Goal: Book appointment/travel/reservation

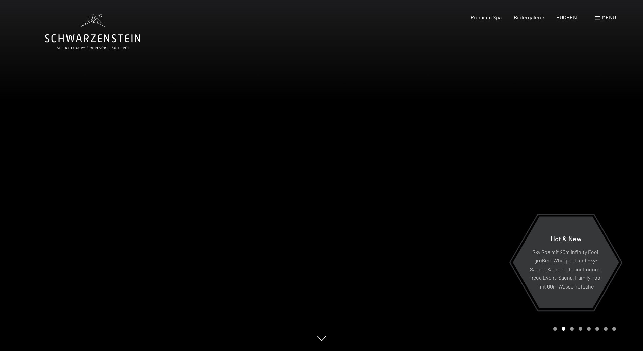
click at [608, 19] on span "Menü" at bounding box center [609, 17] width 14 height 6
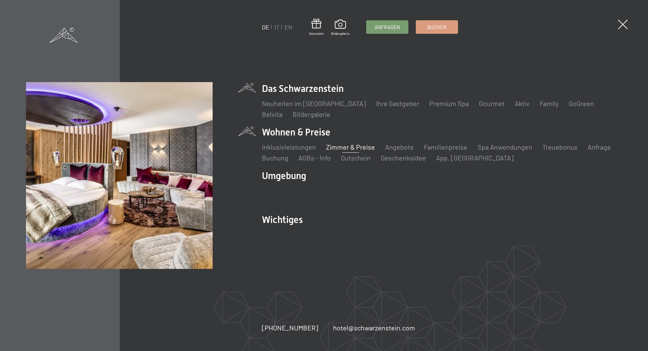
click at [342, 144] on link "Zimmer & Preise" at bounding box center [350, 147] width 49 height 8
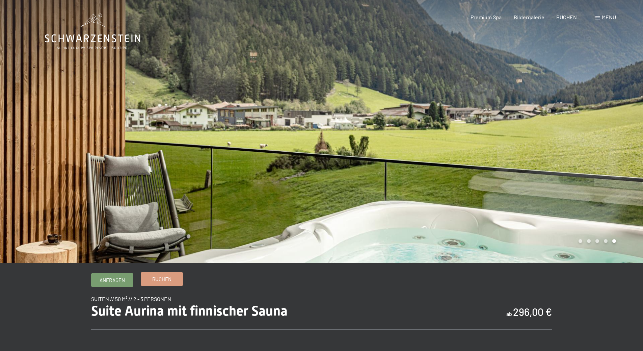
click at [162, 279] on span "Buchen" at bounding box center [161, 278] width 19 height 7
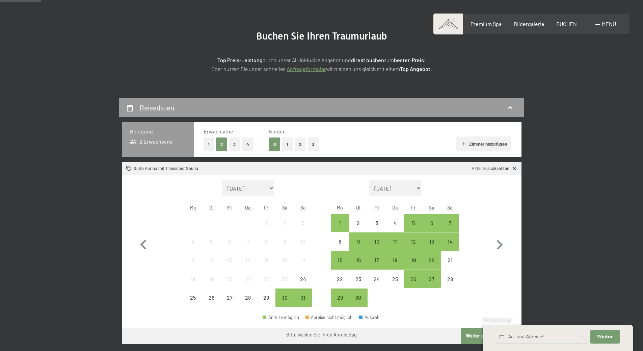
scroll to position [68, 0]
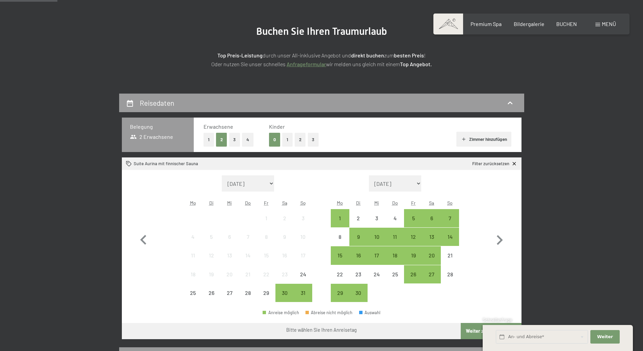
click at [285, 139] on button "1" at bounding box center [287, 140] width 10 height 14
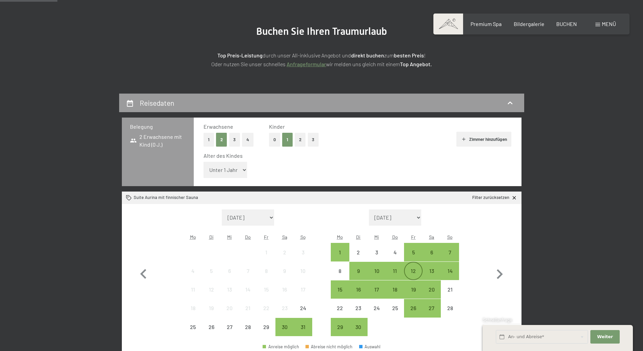
click at [418, 272] on div "12" at bounding box center [413, 276] width 17 height 17
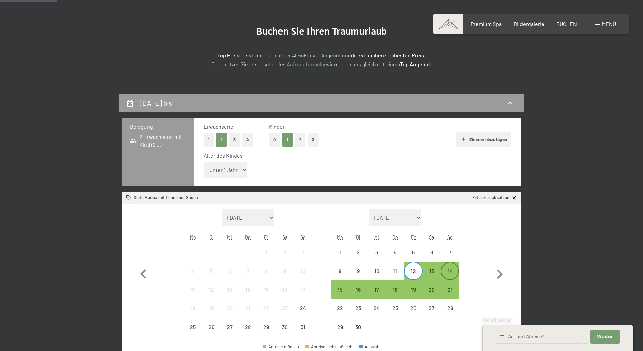
click at [450, 271] on div "14" at bounding box center [450, 276] width 17 height 17
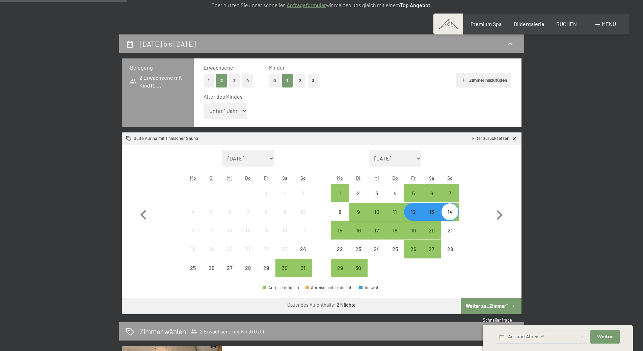
scroll to position [169, 0]
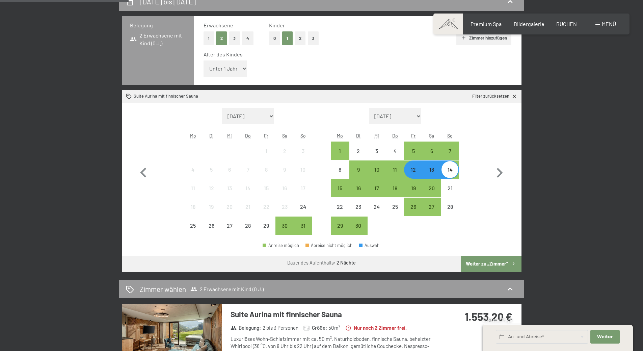
click at [494, 265] on button "Weiter zu „Zimmer“" at bounding box center [491, 264] width 60 height 16
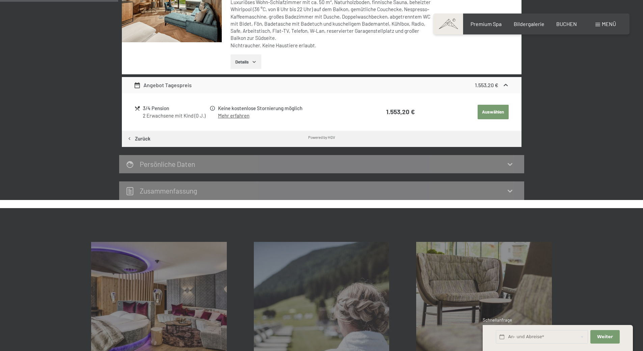
scroll to position [93, 0]
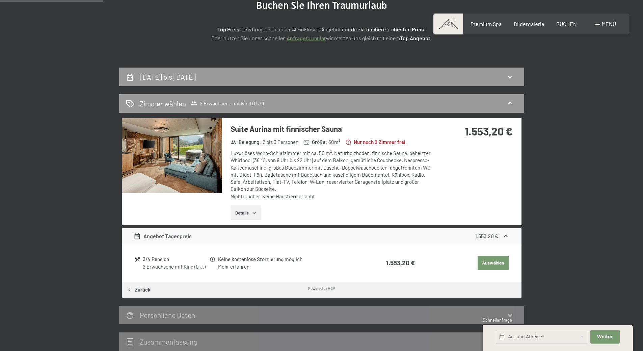
click at [203, 151] on img at bounding box center [172, 155] width 100 height 75
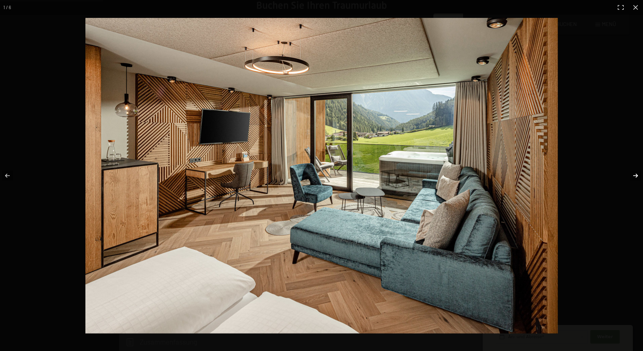
click at [630, 177] on button "button" at bounding box center [631, 176] width 24 height 34
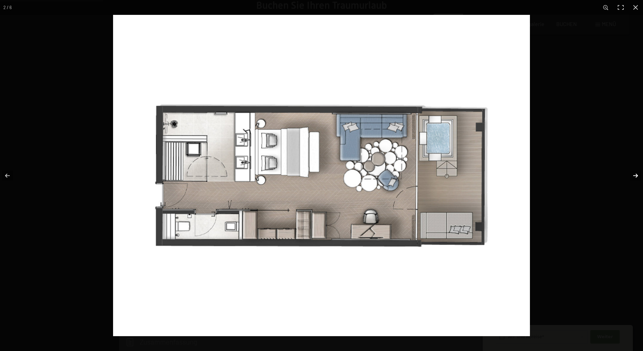
click at [630, 177] on button "button" at bounding box center [631, 176] width 24 height 34
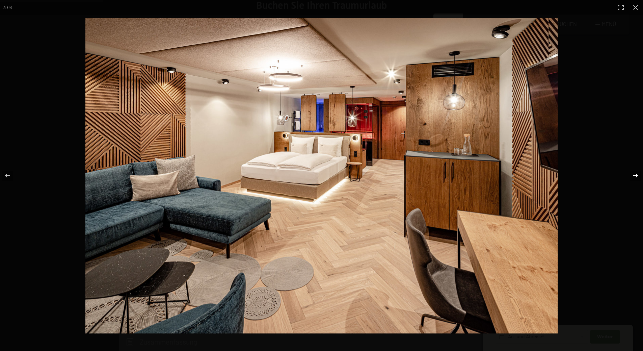
click at [630, 177] on button "button" at bounding box center [631, 176] width 24 height 34
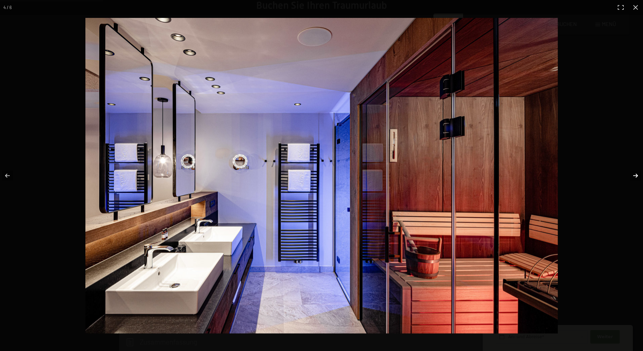
click at [630, 177] on button "button" at bounding box center [631, 176] width 24 height 34
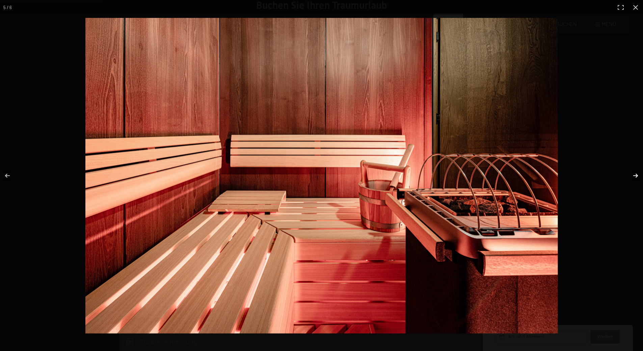
click at [630, 177] on button "button" at bounding box center [631, 176] width 24 height 34
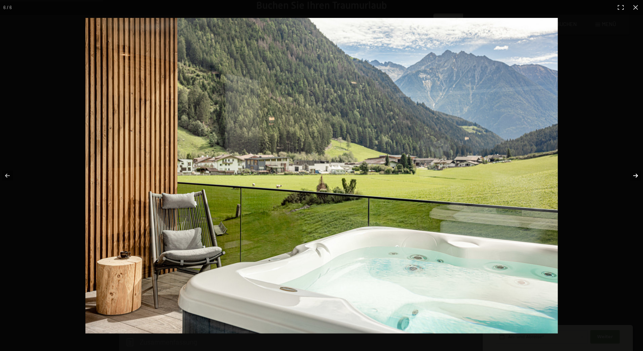
click at [630, 177] on button "button" at bounding box center [631, 176] width 24 height 34
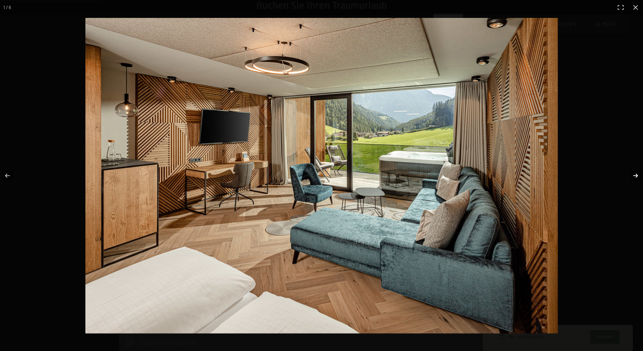
click at [630, 177] on button "button" at bounding box center [631, 176] width 24 height 34
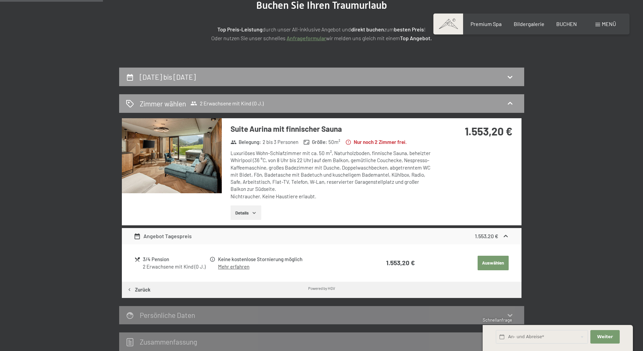
click at [0, 0] on button "button" at bounding box center [0, 0] width 0 height 0
click at [566, 211] on div "12. September bis 14. September 2025 Zimmer wählen 2 Erwachsene mit Kind (0 J.)…" at bounding box center [321, 209] width 511 height 283
click at [322, 83] on div "12. September bis 14. September 2025" at bounding box center [321, 77] width 405 height 19
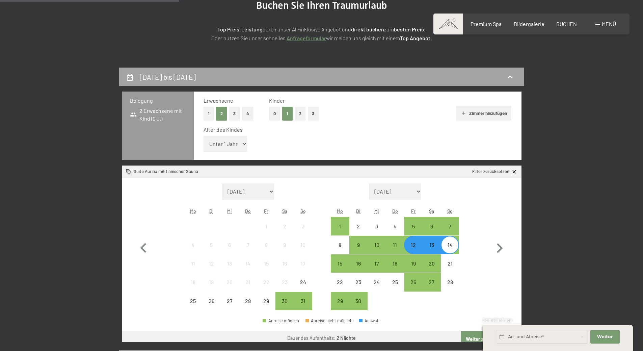
scroll to position [161, 0]
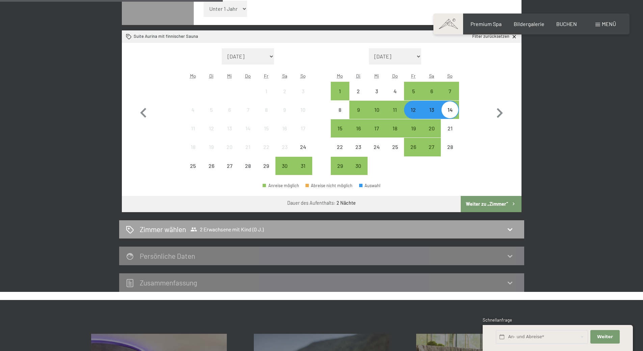
click at [214, 230] on span "2 Erwachsene mit Kind (0 J.)" at bounding box center [226, 229] width 73 height 7
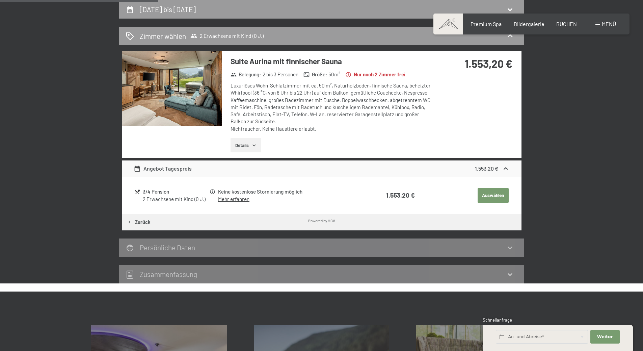
click at [141, 223] on button "Zurück" at bounding box center [139, 222] width 34 height 16
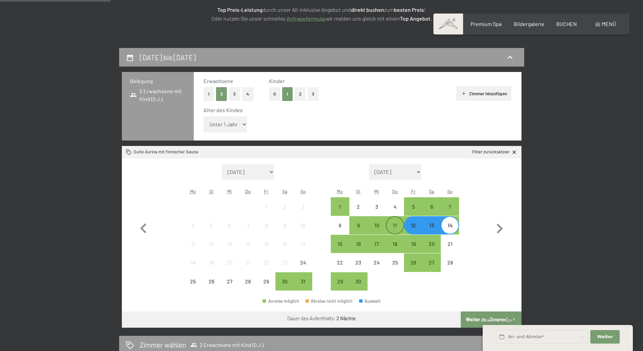
scroll to position [127, 0]
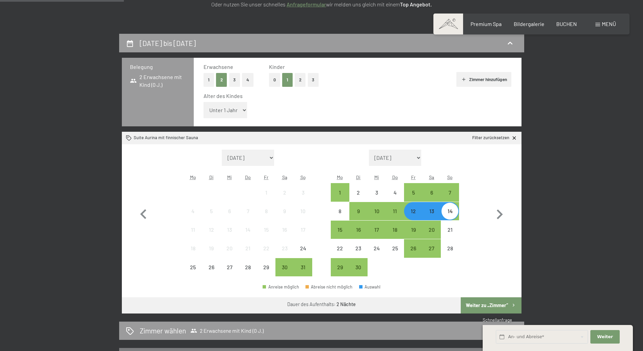
click at [272, 81] on button "0" at bounding box center [274, 80] width 11 height 14
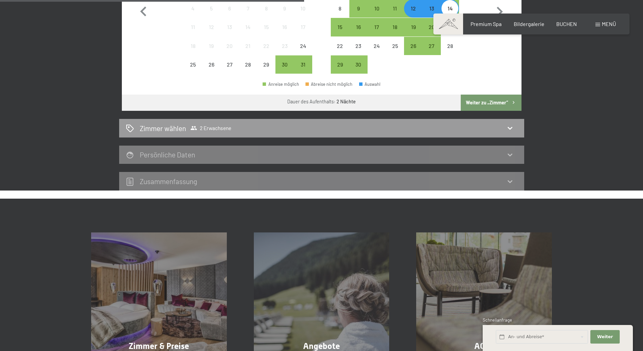
scroll to position [296, 0]
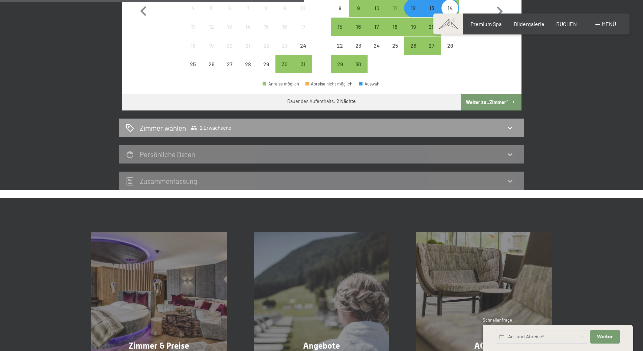
click at [505, 101] on button "Weiter zu „Zimmer“" at bounding box center [491, 102] width 60 height 16
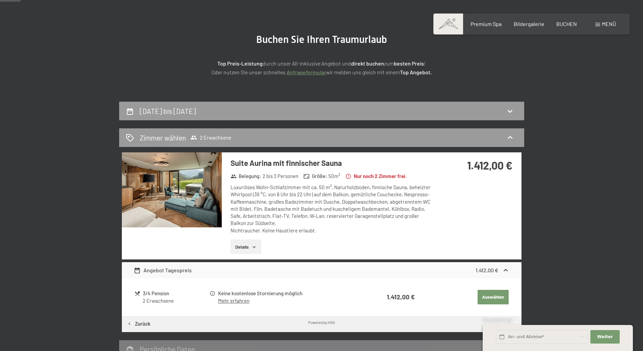
scroll to position [0, 0]
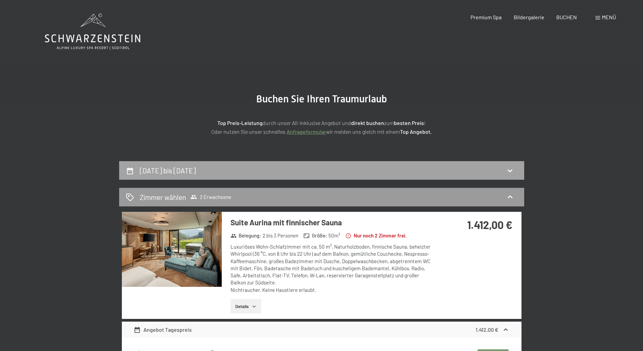
click at [502, 173] on div "12. September bis 14. September 2025" at bounding box center [322, 170] width 392 height 10
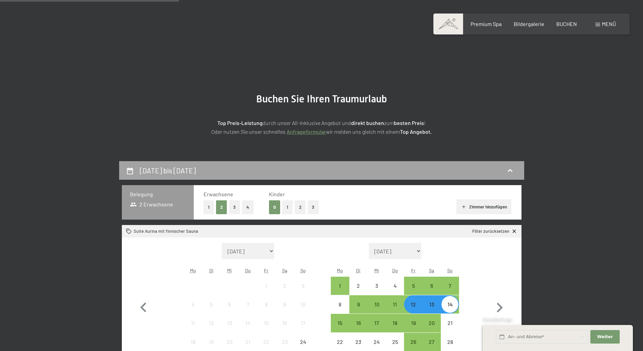
scroll to position [161, 0]
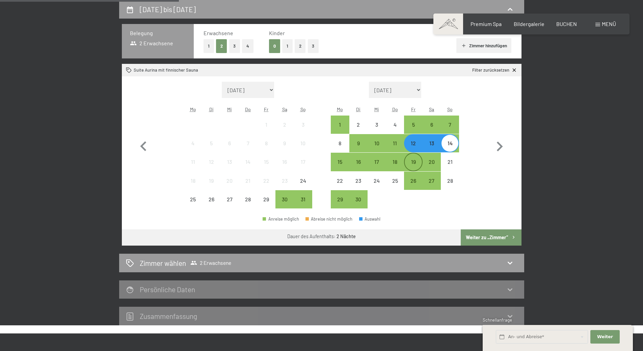
click at [414, 162] on div "19" at bounding box center [413, 167] width 17 height 17
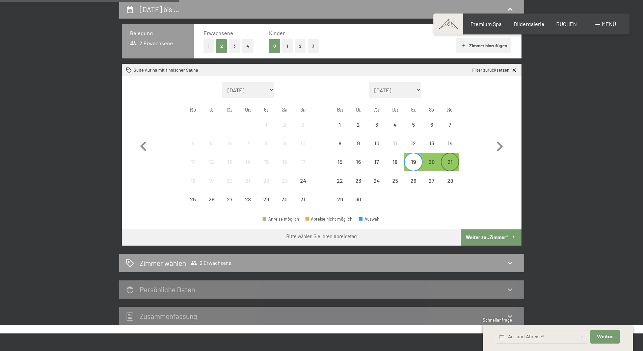
click at [447, 162] on div "21" at bounding box center [450, 167] width 17 height 17
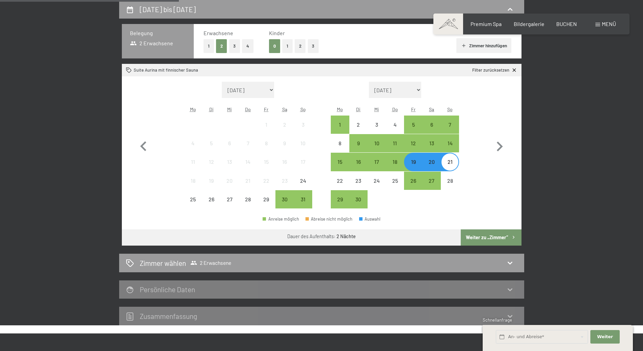
click at [509, 242] on button "Weiter zu „Zimmer“" at bounding box center [491, 237] width 60 height 16
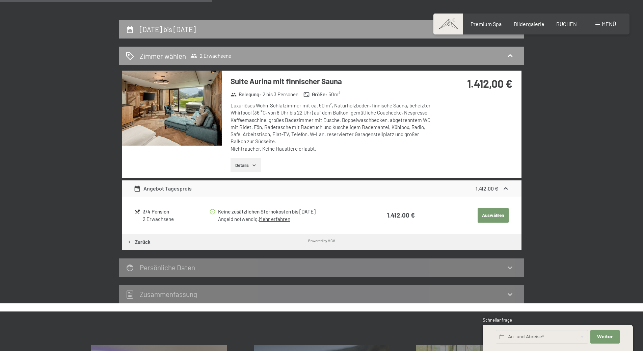
scroll to position [0, 0]
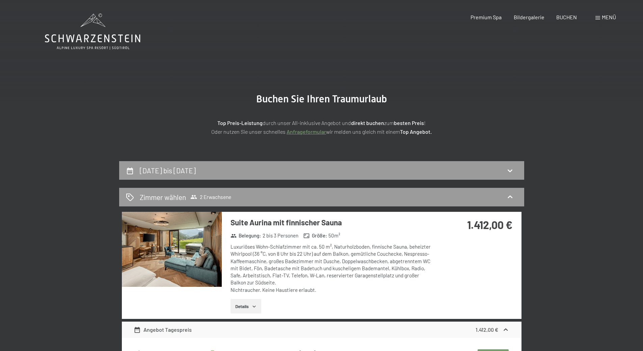
click at [117, 35] on icon at bounding box center [93, 32] width 96 height 36
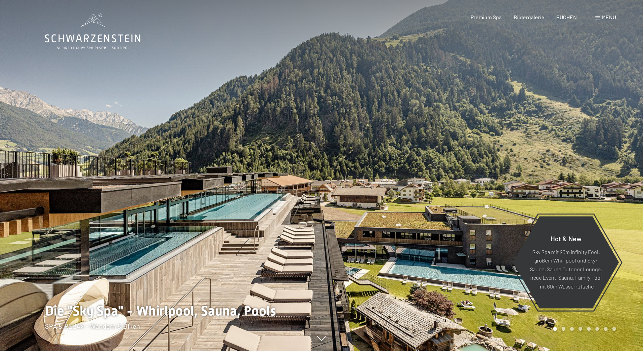
click at [605, 18] on span "Menü" at bounding box center [609, 17] width 14 height 6
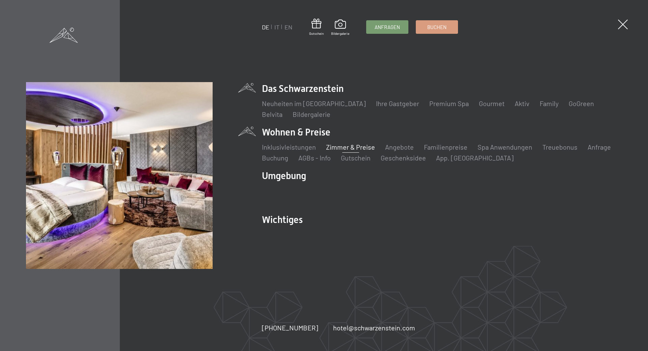
click at [335, 147] on link "Zimmer & Preise" at bounding box center [350, 147] width 49 height 8
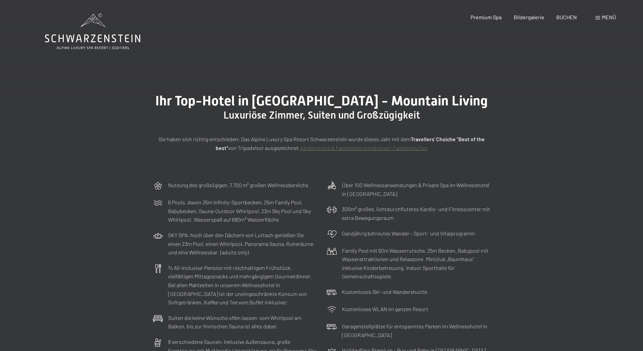
click at [355, 145] on link "Kinderpreise & Familienkonbinationen- Familiensuiten" at bounding box center [363, 147] width 127 height 6
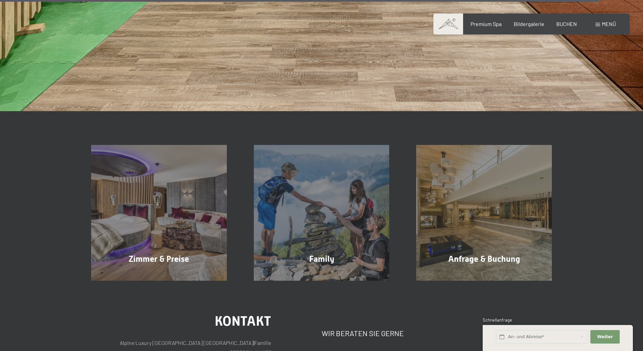
scroll to position [2700, 0]
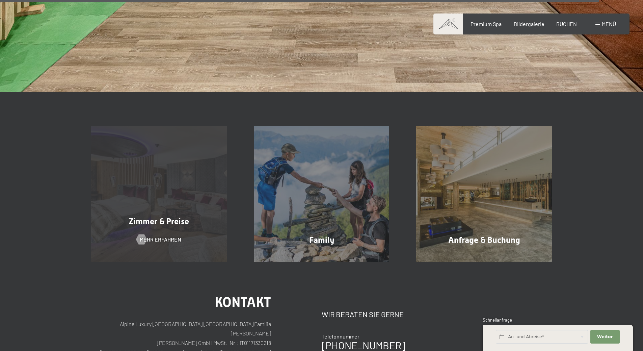
click at [132, 156] on div "Zimmer & Preise Mehr erfahren" at bounding box center [159, 194] width 163 height 136
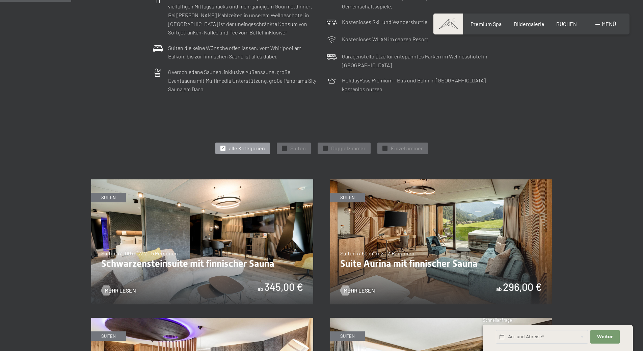
scroll to position [270, 0]
click at [293, 148] on span "Suiten" at bounding box center [298, 147] width 16 height 7
click at [349, 146] on span "Doppelzimmer" at bounding box center [348, 147] width 34 height 7
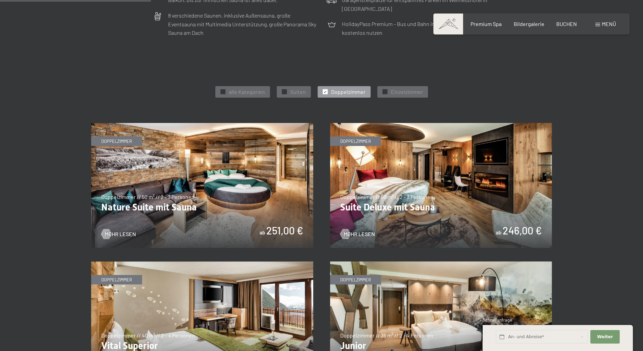
scroll to position [338, 0]
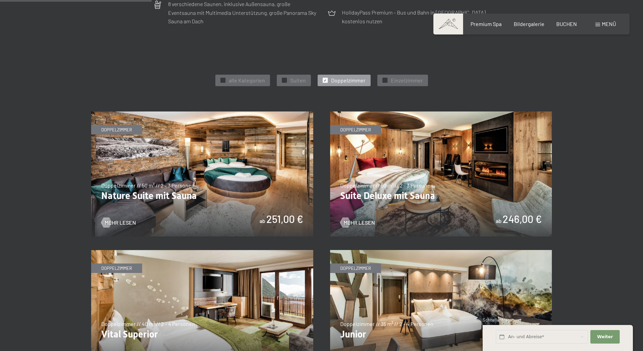
click at [254, 199] on img at bounding box center [202, 173] width 222 height 125
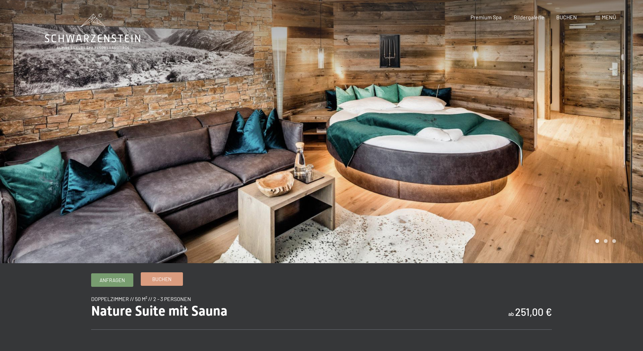
click at [156, 277] on span "Buchen" at bounding box center [161, 278] width 19 height 7
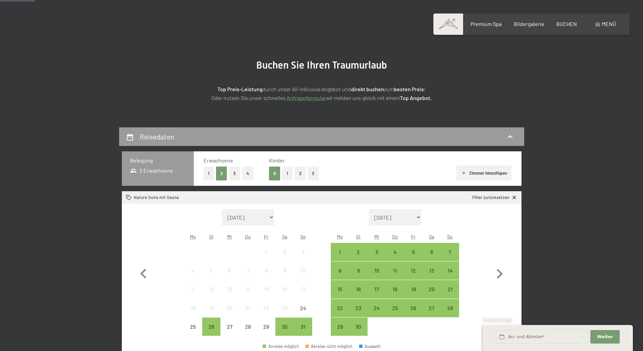
scroll to position [68, 0]
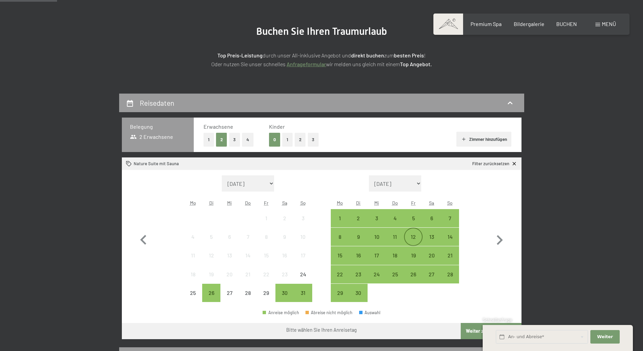
click at [405, 237] on div "12" at bounding box center [413, 242] width 17 height 17
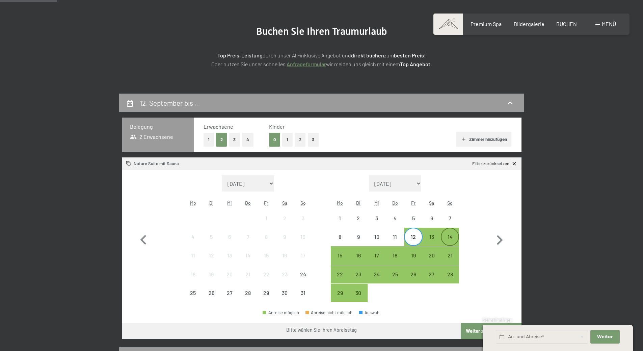
click at [449, 237] on div "14" at bounding box center [450, 242] width 17 height 17
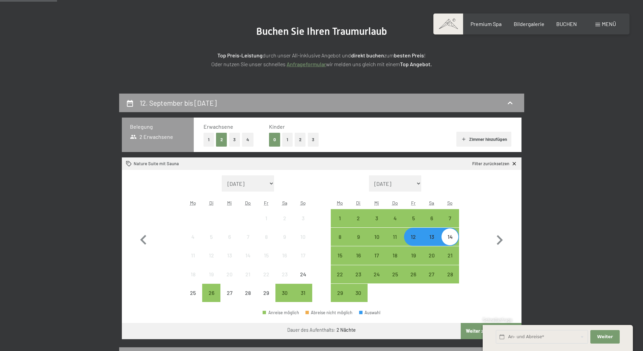
click at [284, 139] on button "1" at bounding box center [287, 140] width 10 height 14
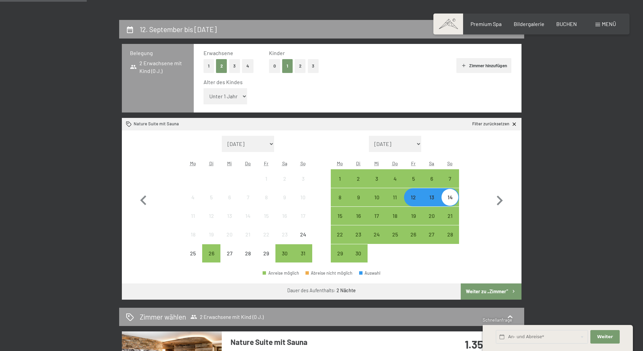
scroll to position [169, 0]
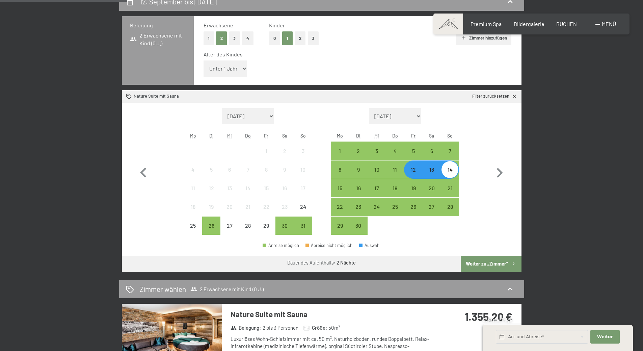
click at [470, 264] on button "Weiter zu „Zimmer“" at bounding box center [491, 264] width 60 height 16
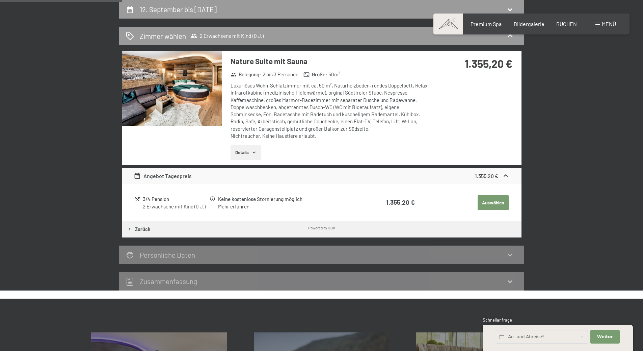
click at [244, 151] on button "Details" at bounding box center [246, 152] width 31 height 15
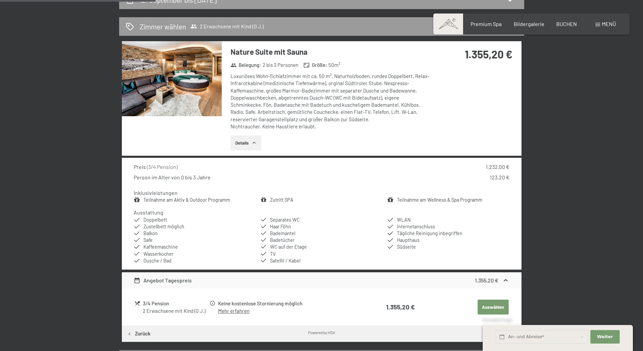
scroll to position [127, 0]
